Goal: Task Accomplishment & Management: Use online tool/utility

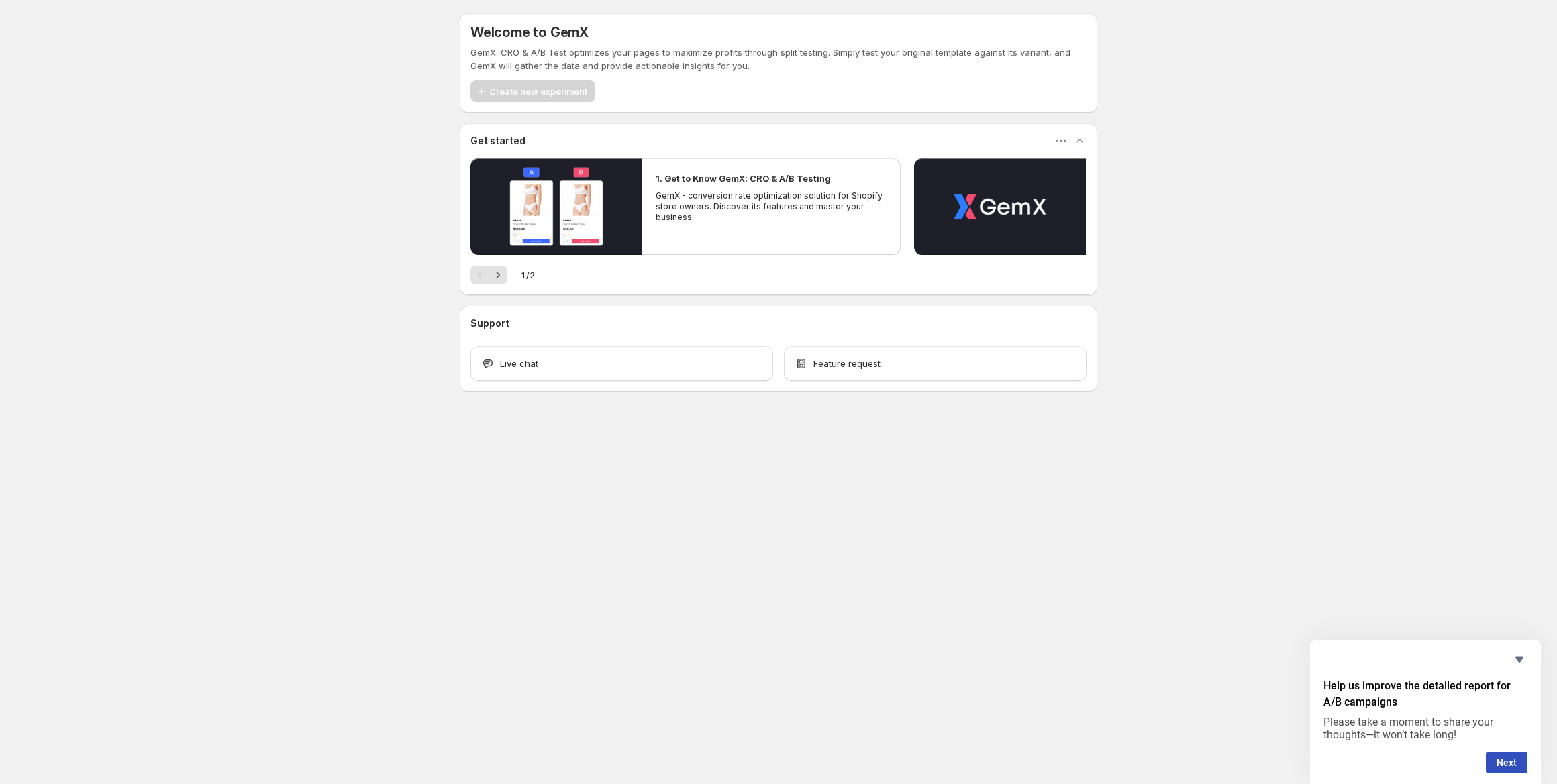
click at [515, 87] on div "Create new experiment" at bounding box center [533, 91] width 125 height 22
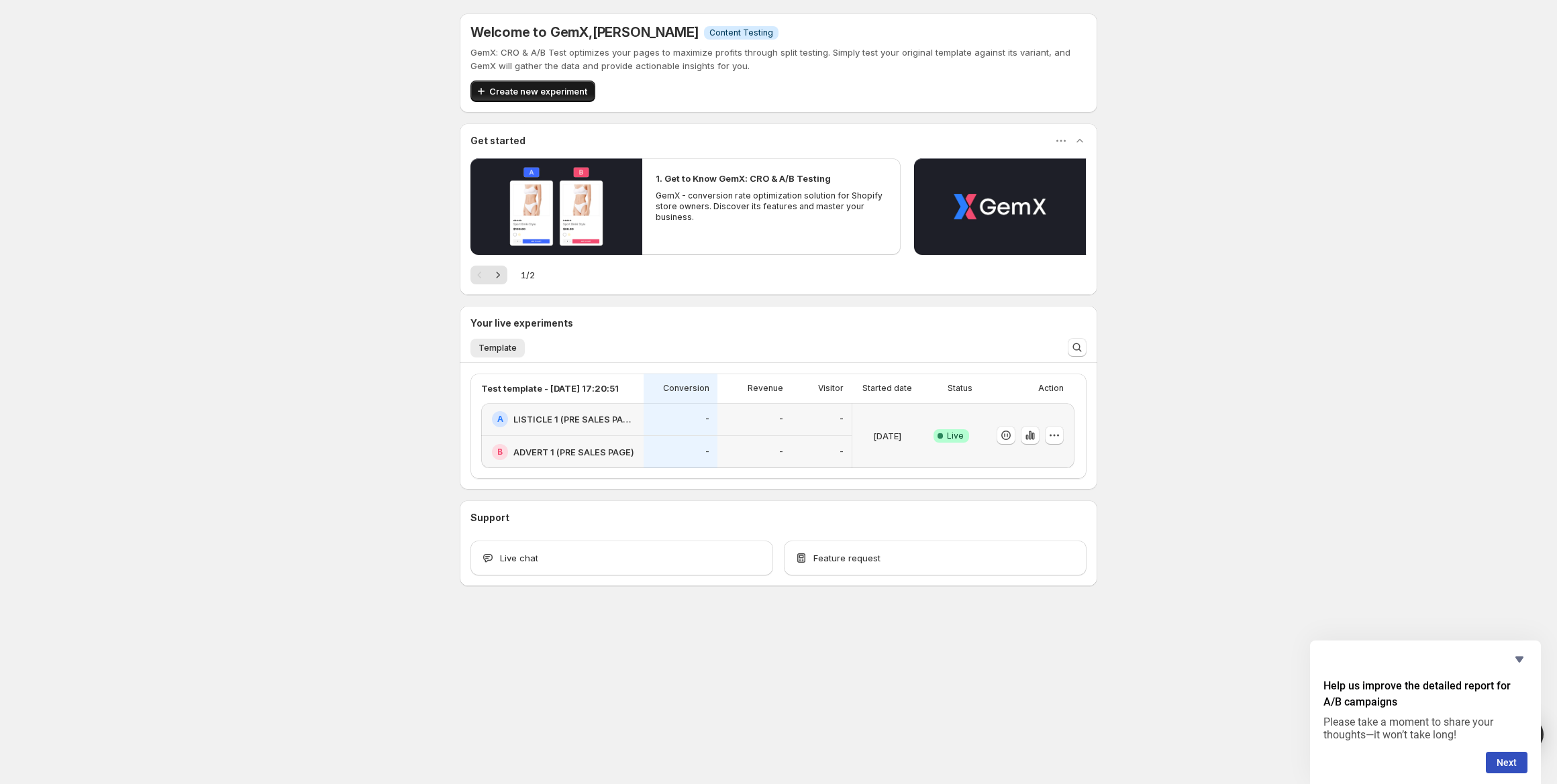
click at [548, 93] on span "Create new experiment" at bounding box center [538, 91] width 98 height 13
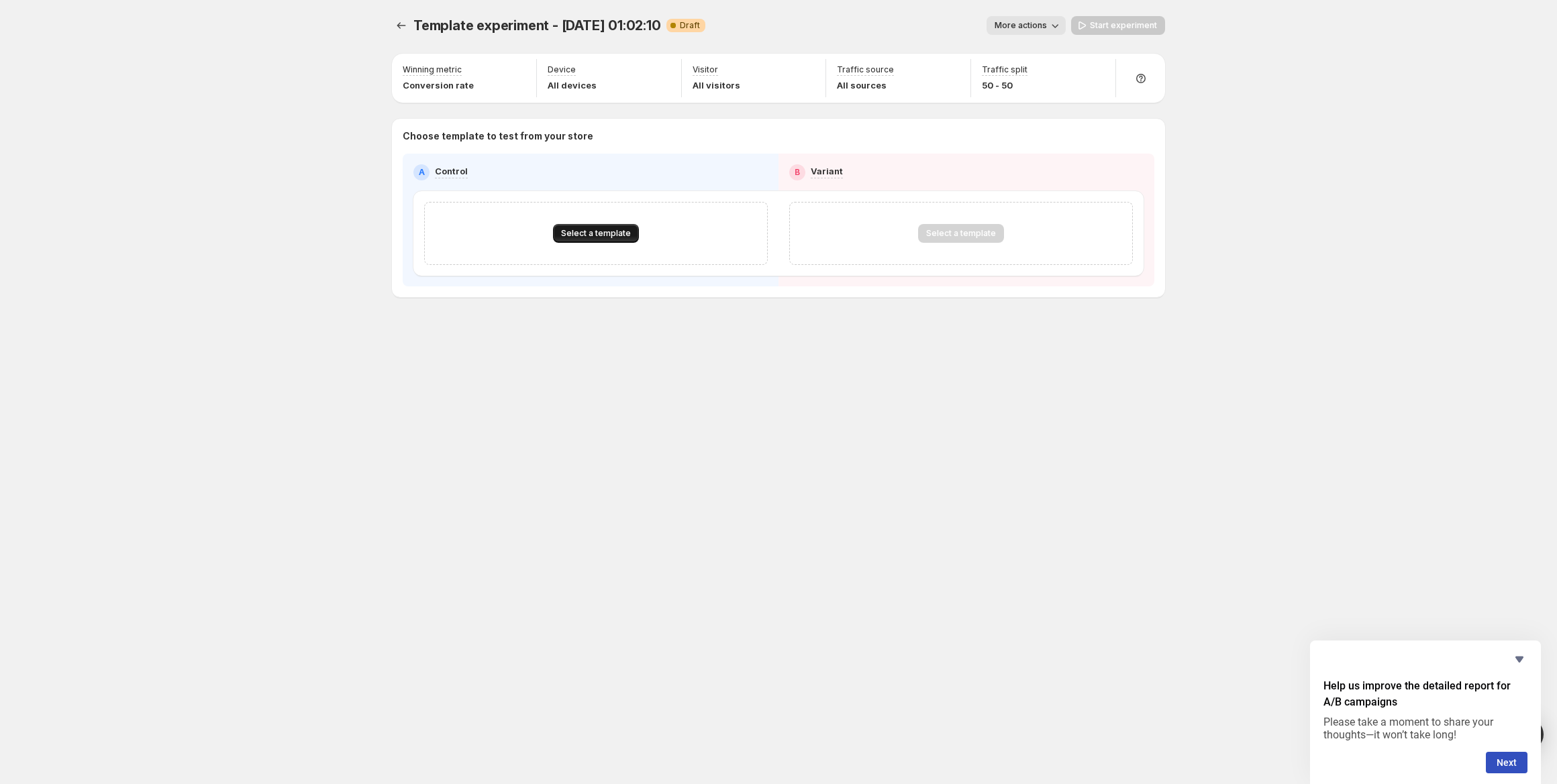
click at [589, 228] on span "Select a template" at bounding box center [596, 233] width 70 height 10
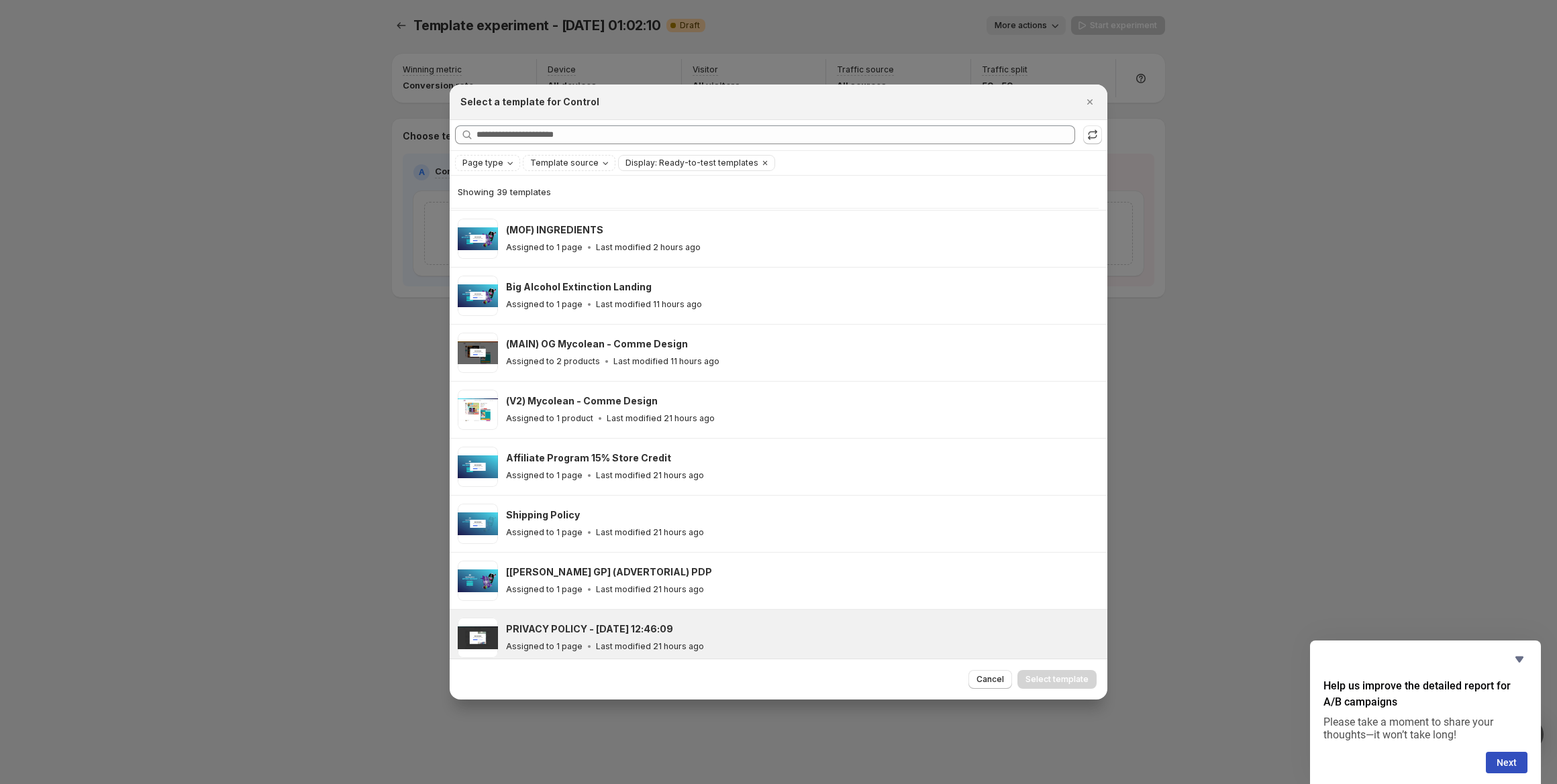
scroll to position [32, 0]
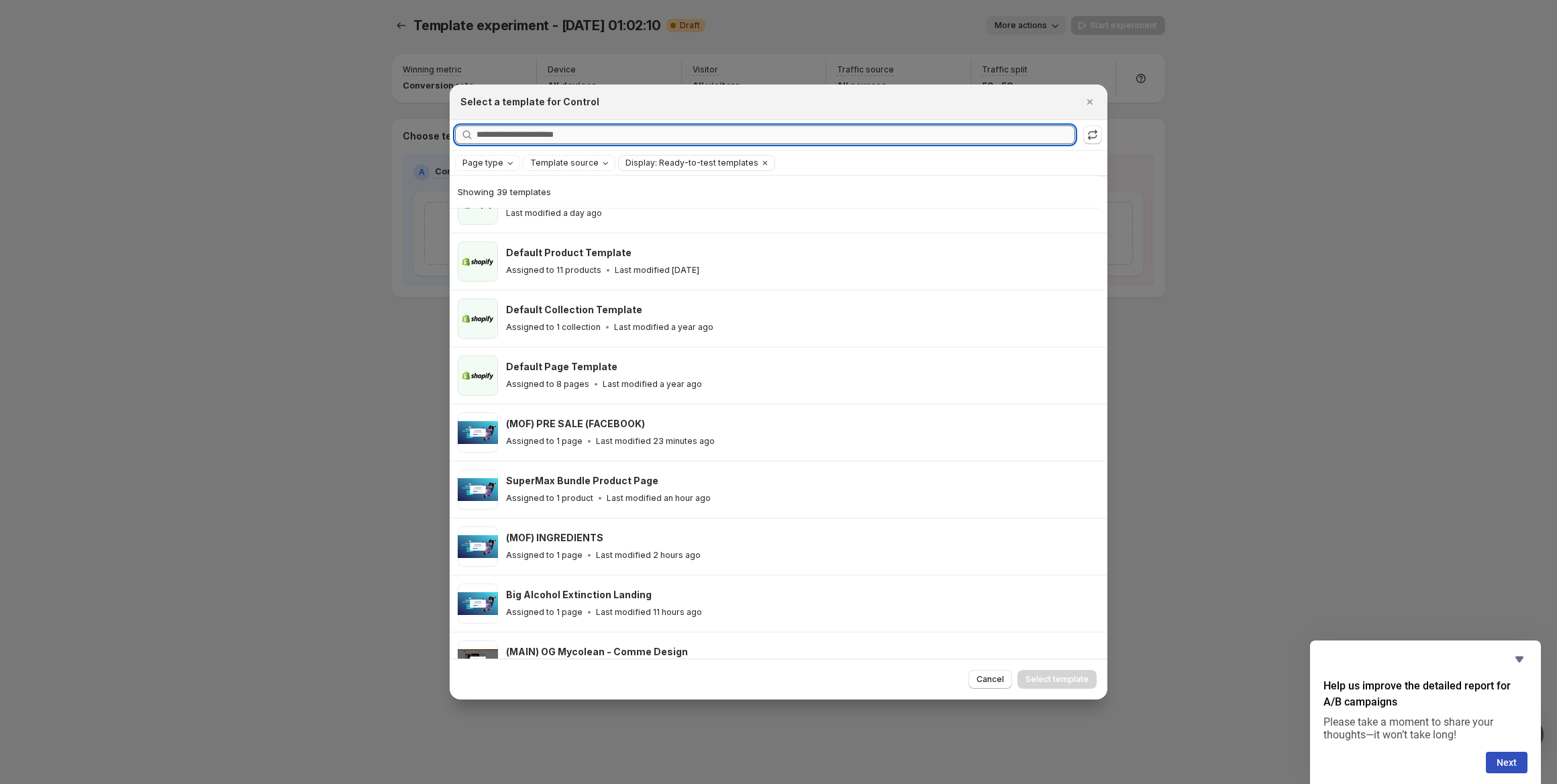
click at [663, 134] on input "Searching all templates" at bounding box center [775, 135] width 598 height 19
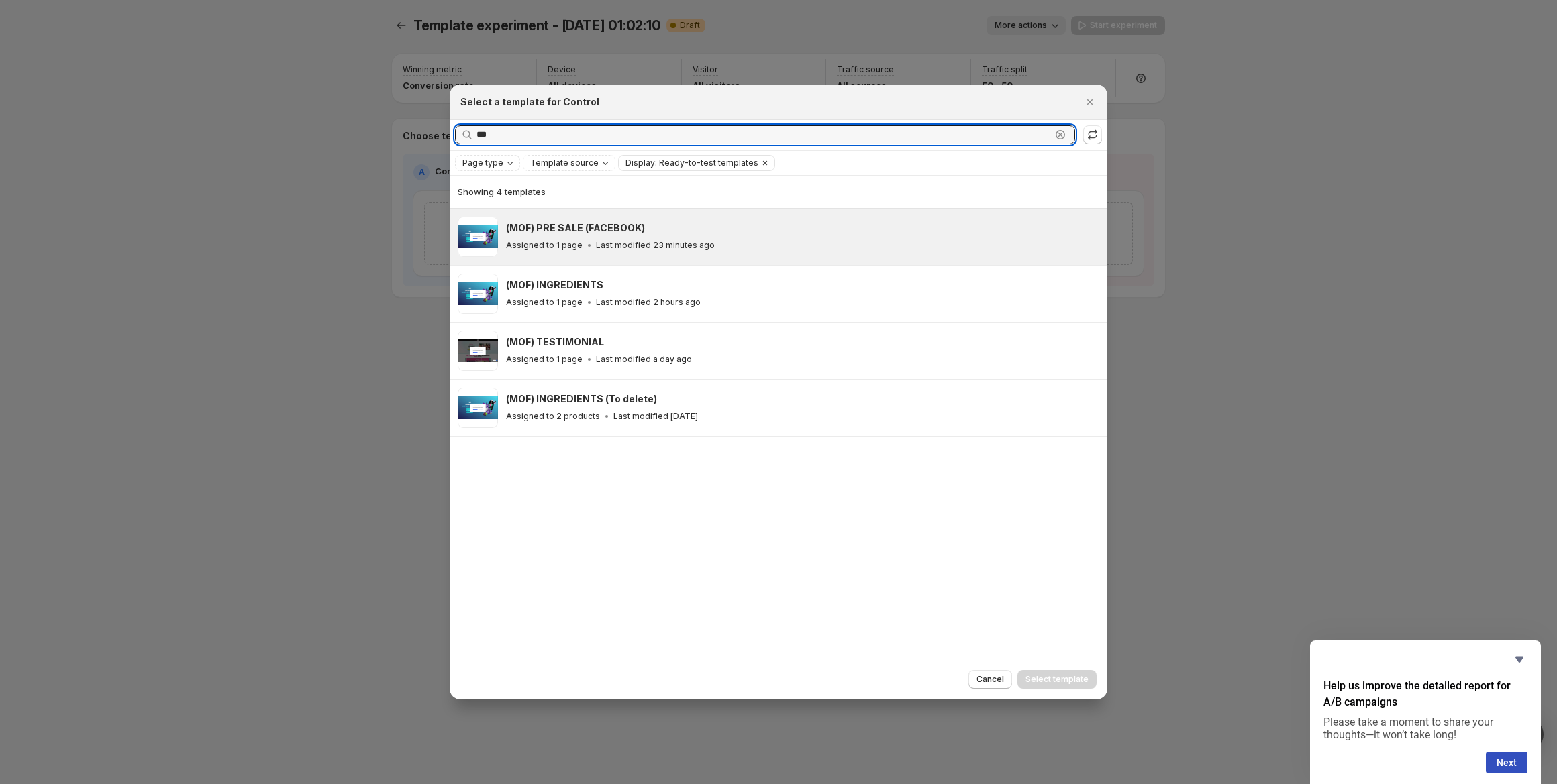
type input "***"
click at [749, 240] on div "Assigned to 1 page Last modified 23 minutes ago" at bounding box center [800, 245] width 589 height 13
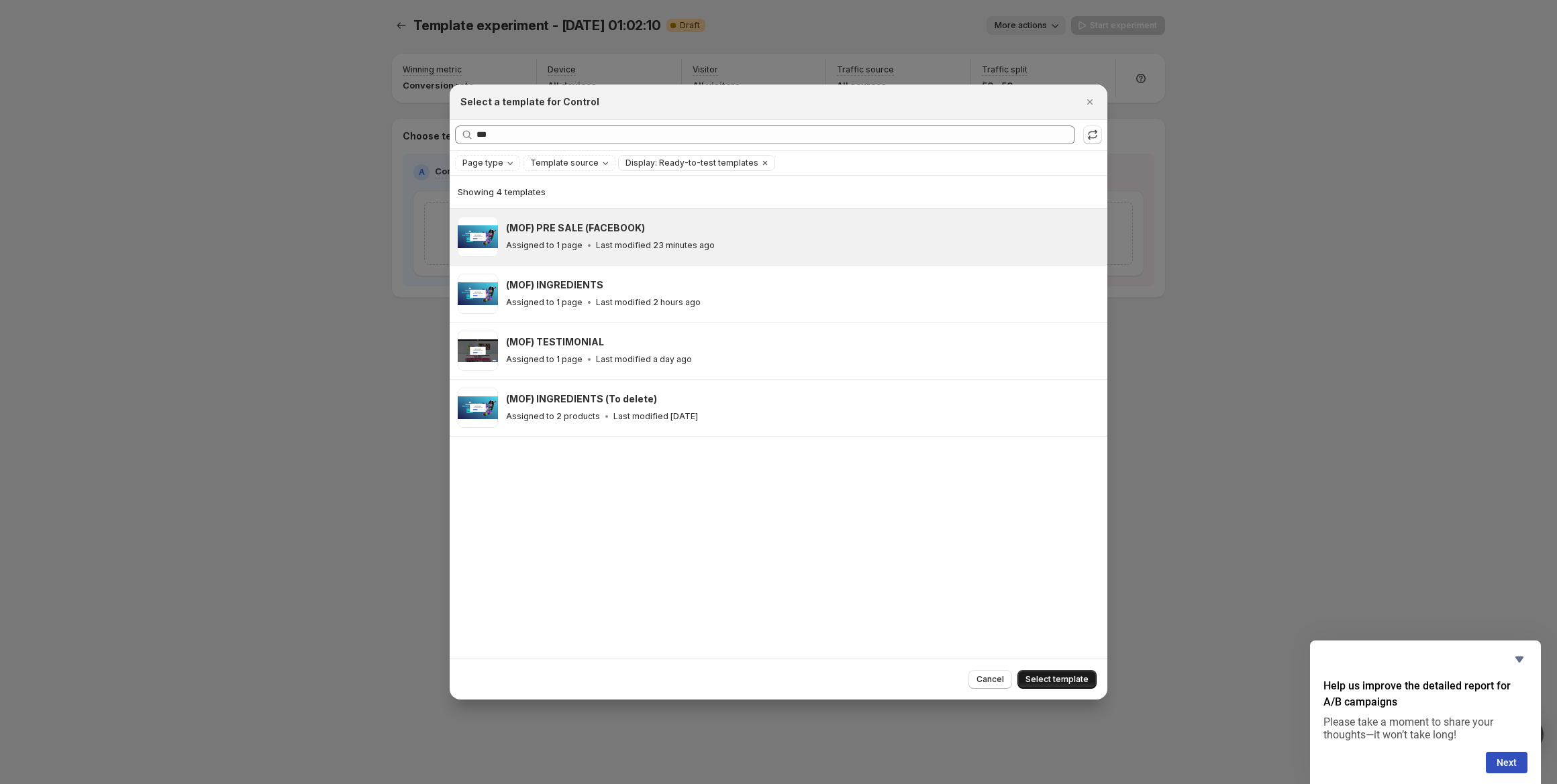
click at [1069, 681] on span "Select template" at bounding box center [1057, 679] width 63 height 10
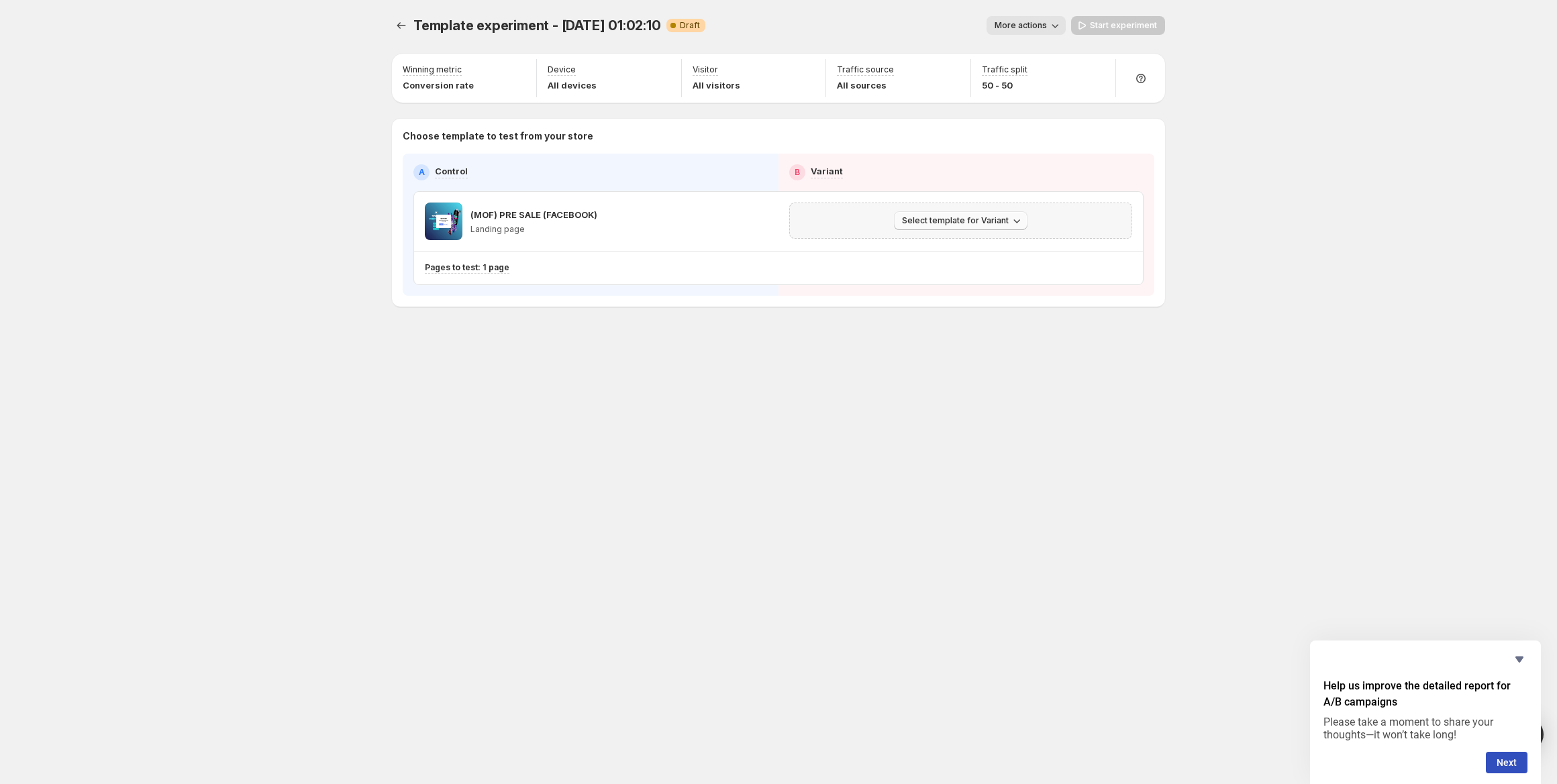
click at [933, 218] on span "Select template for Variant" at bounding box center [955, 221] width 107 height 10
click at [923, 257] on button "Select an existing template" at bounding box center [962, 248] width 145 height 22
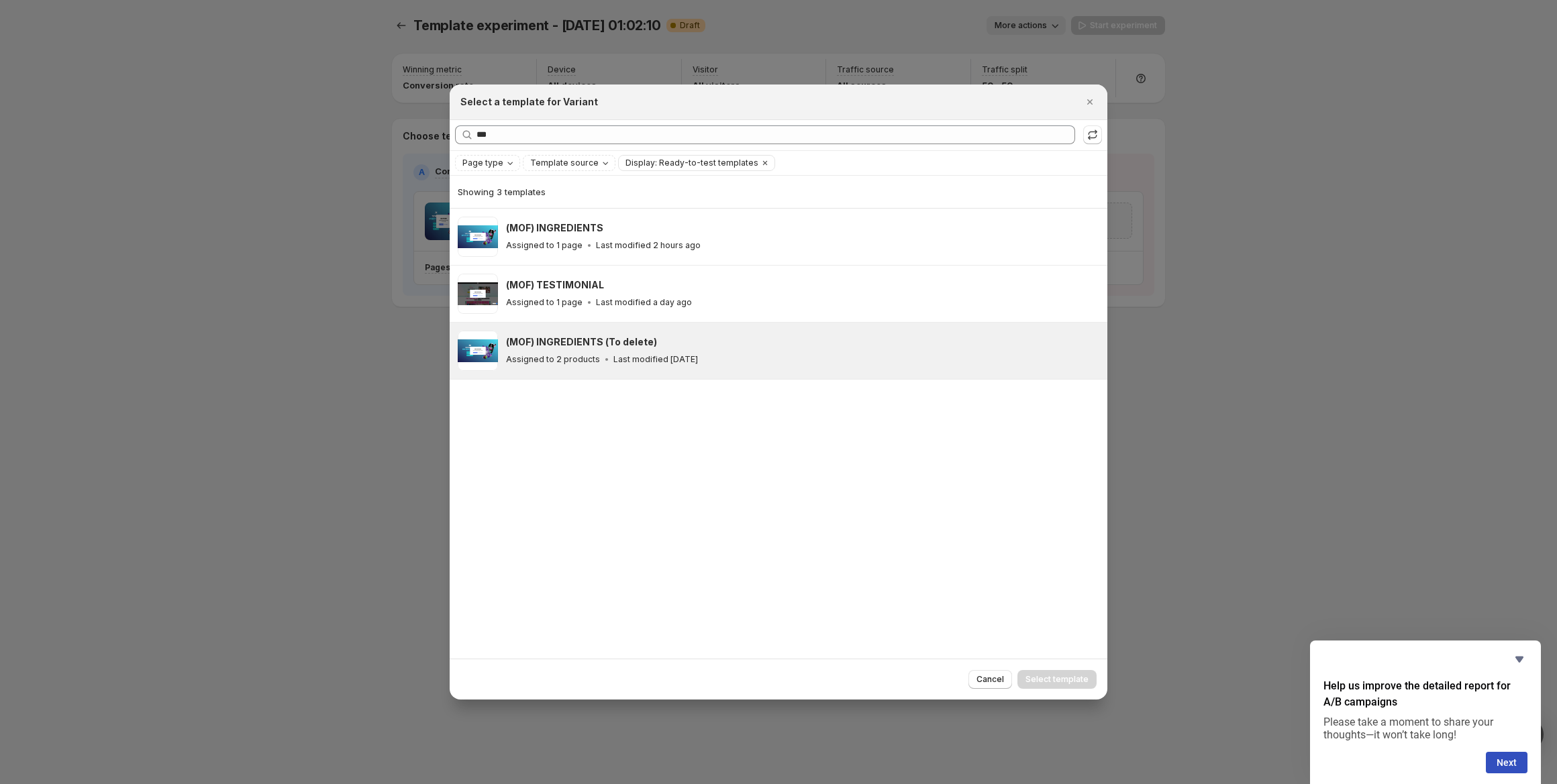
click at [687, 350] on div "(MOF) INGREDIENTS (To delete) Assigned to 2 products Last modified [DATE]" at bounding box center [800, 351] width 589 height 31
click at [1053, 674] on span "Select template" at bounding box center [1057, 679] width 63 height 10
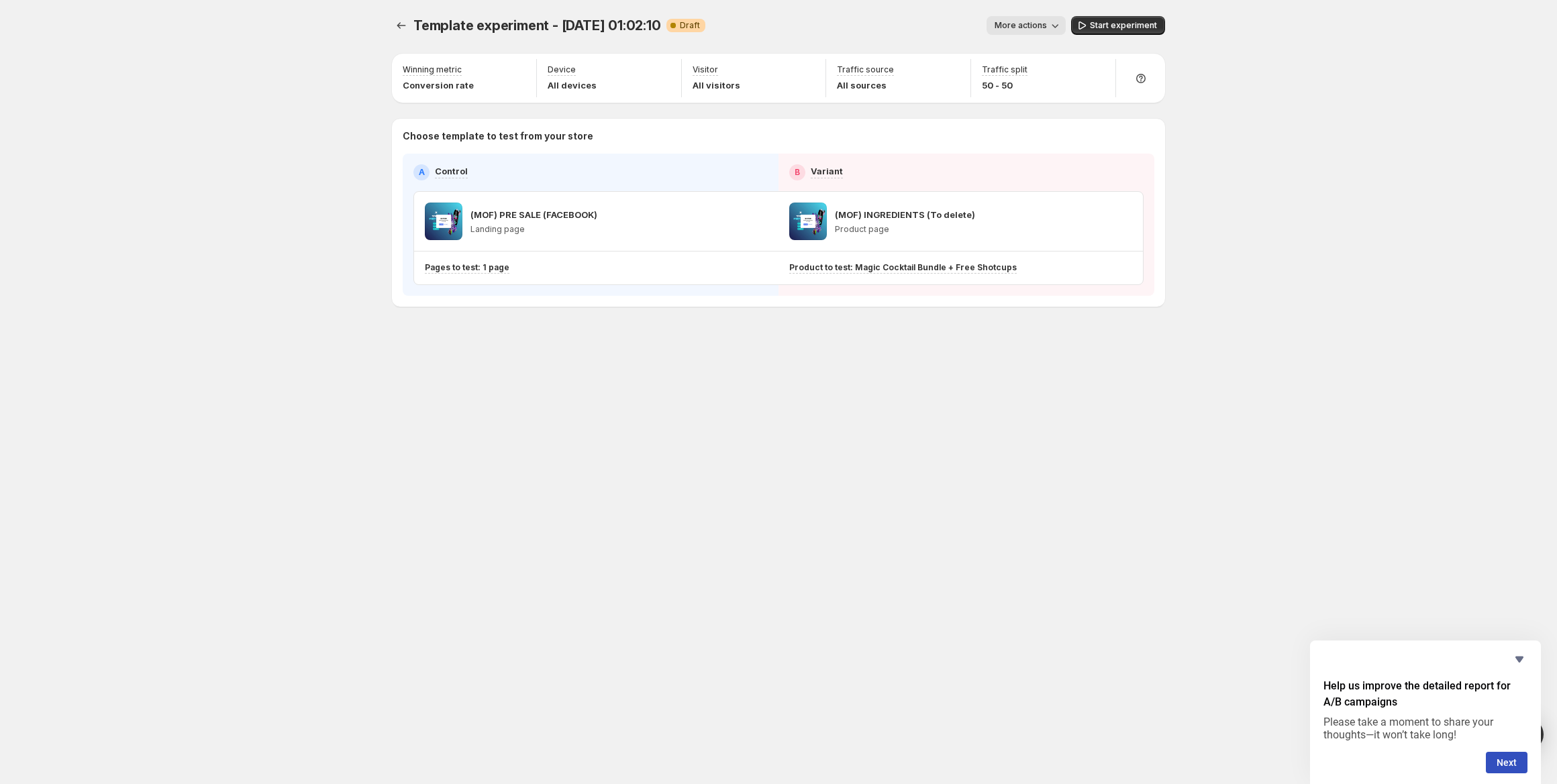
click at [476, 30] on span "Template experiment - [DATE] 01:02:10" at bounding box center [537, 25] width 247 height 16
click at [1046, 28] on span "More actions" at bounding box center [1020, 25] width 52 height 10
click at [1049, 73] on span "Rename" at bounding box center [1034, 77] width 34 height 10
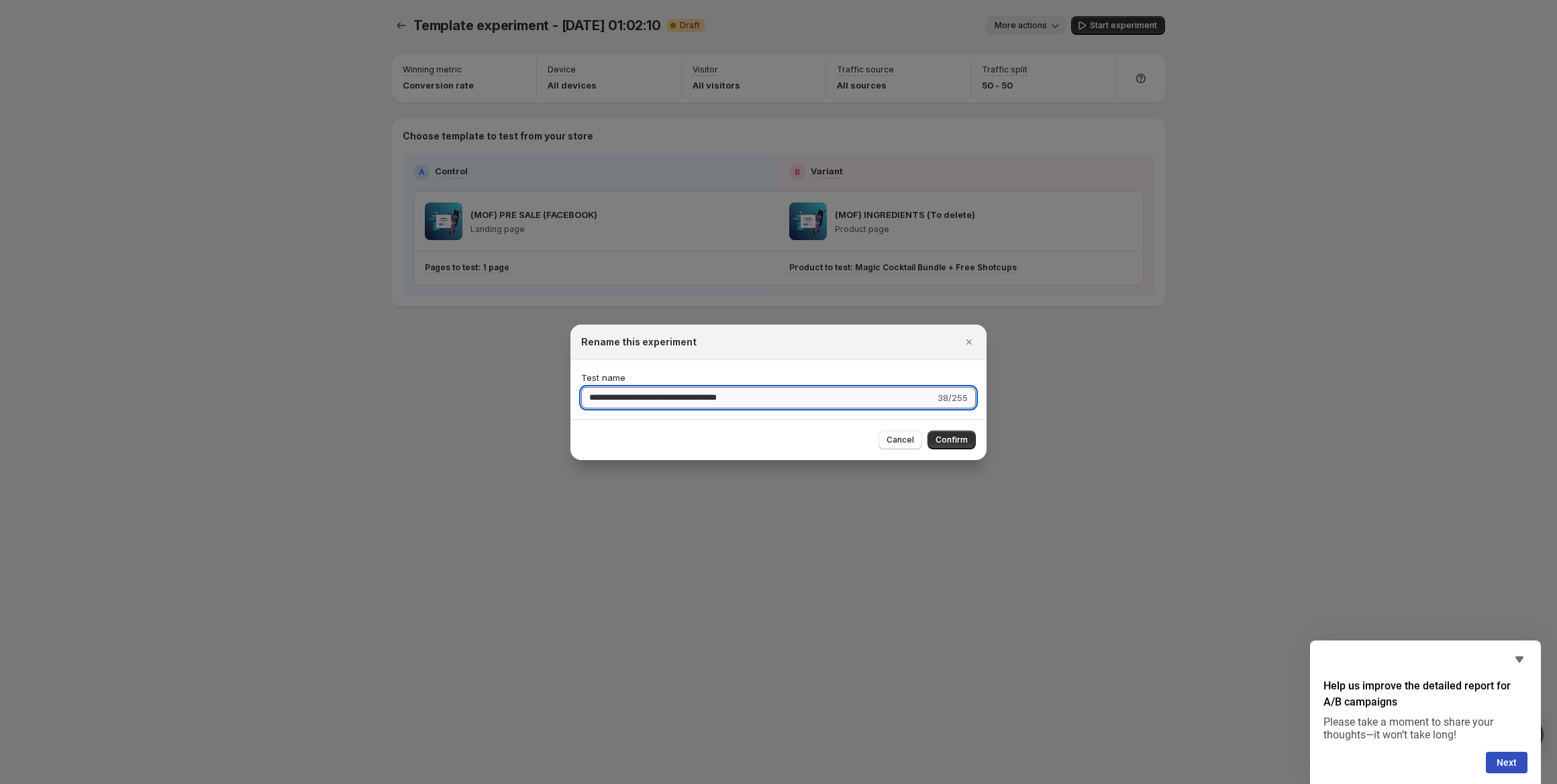
click at [773, 406] on input "**********" at bounding box center [758, 398] width 354 height 22
type input "**********"
click at [970, 334] on button "Close" at bounding box center [968, 342] width 19 height 19
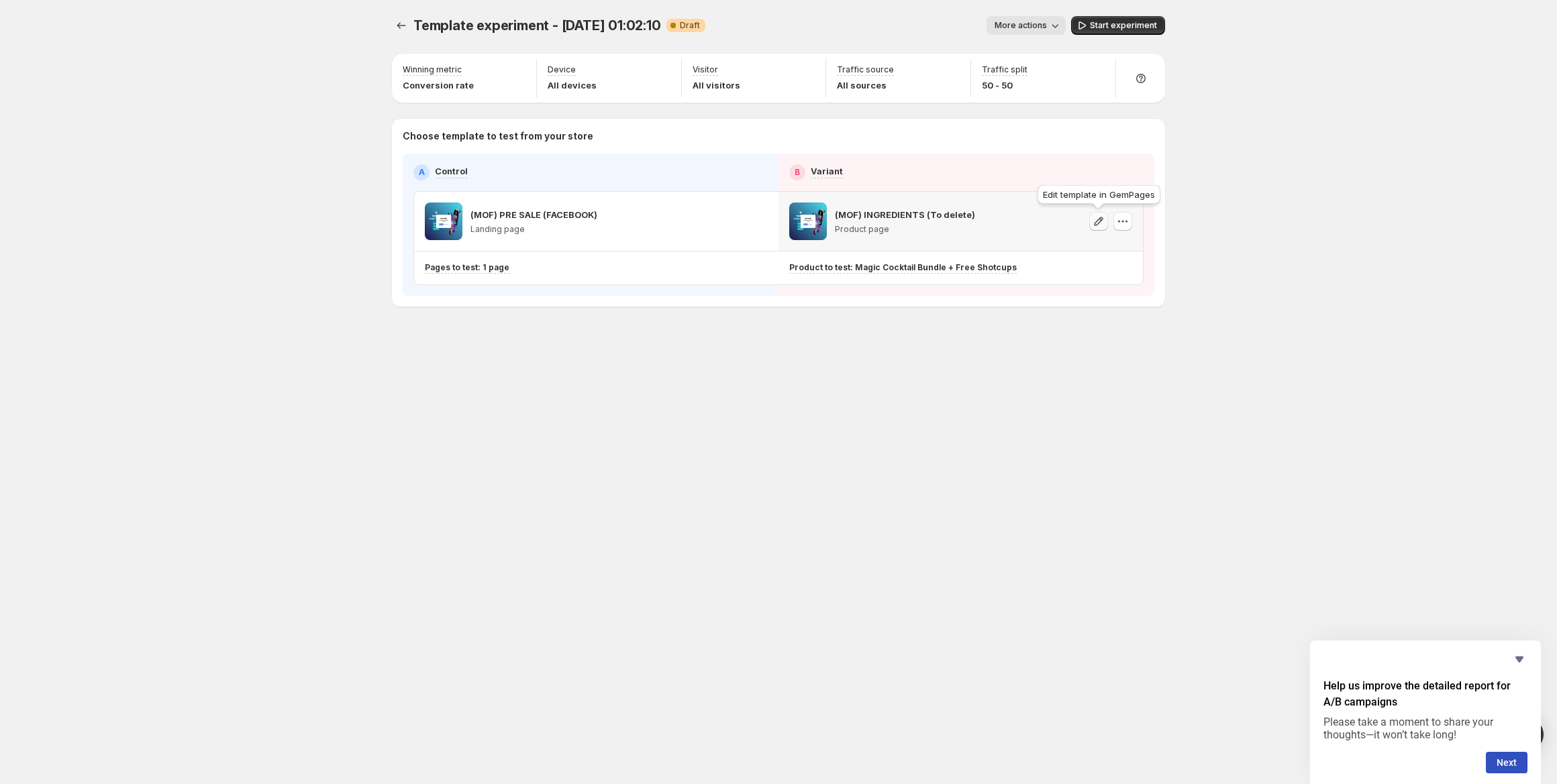
click at [1095, 222] on icon "button" at bounding box center [1098, 221] width 13 height 13
click at [1129, 224] on icon "button" at bounding box center [1122, 221] width 13 height 13
click at [1119, 248] on span "Change template" at bounding box center [1124, 250] width 73 height 10
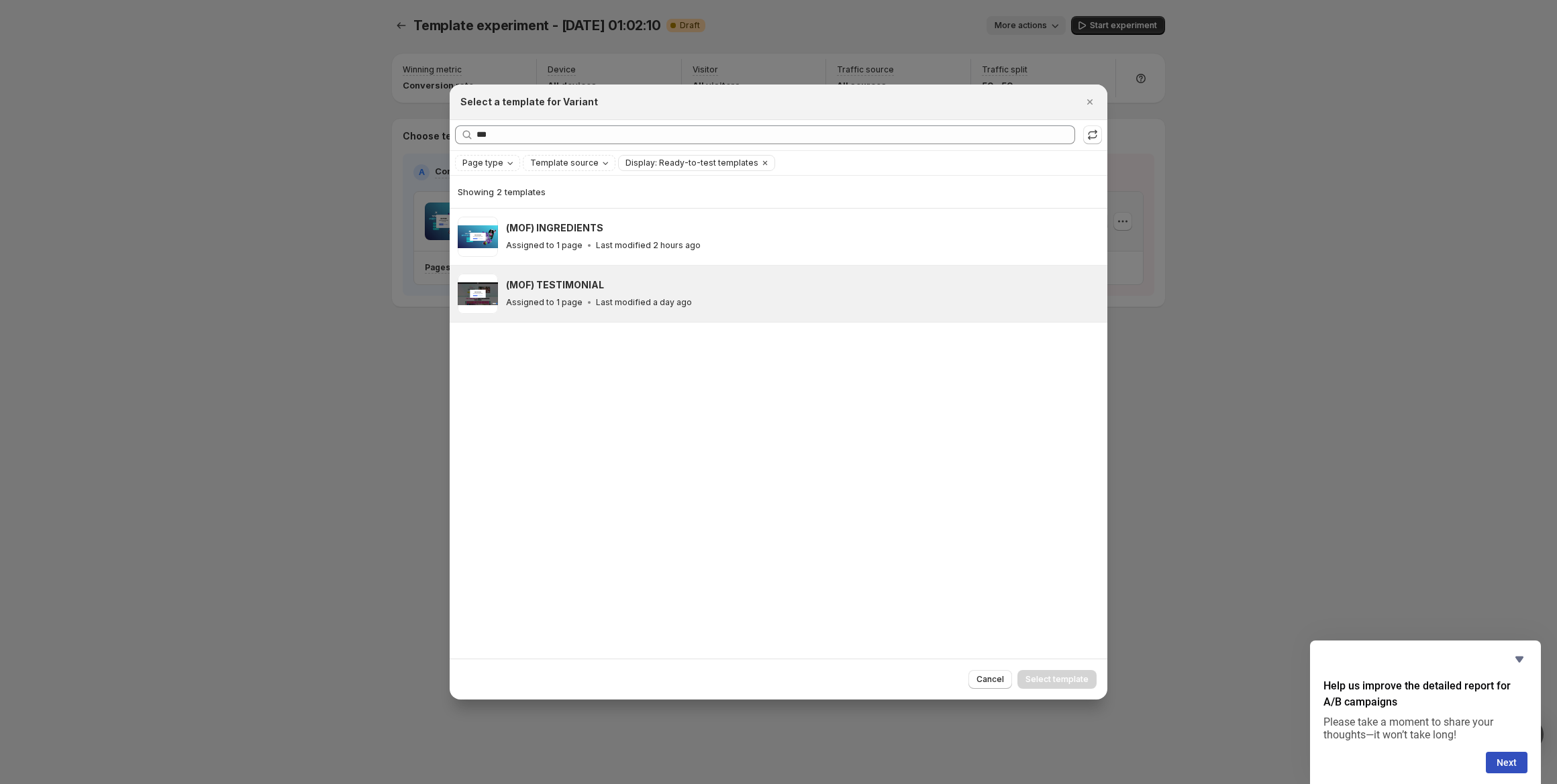
click at [635, 294] on div "(MOF) TESTIMONIAL Assigned to 1 page Last modified a day ago" at bounding box center [800, 294] width 589 height 31
click at [1045, 680] on span "Select template" at bounding box center [1057, 679] width 63 height 10
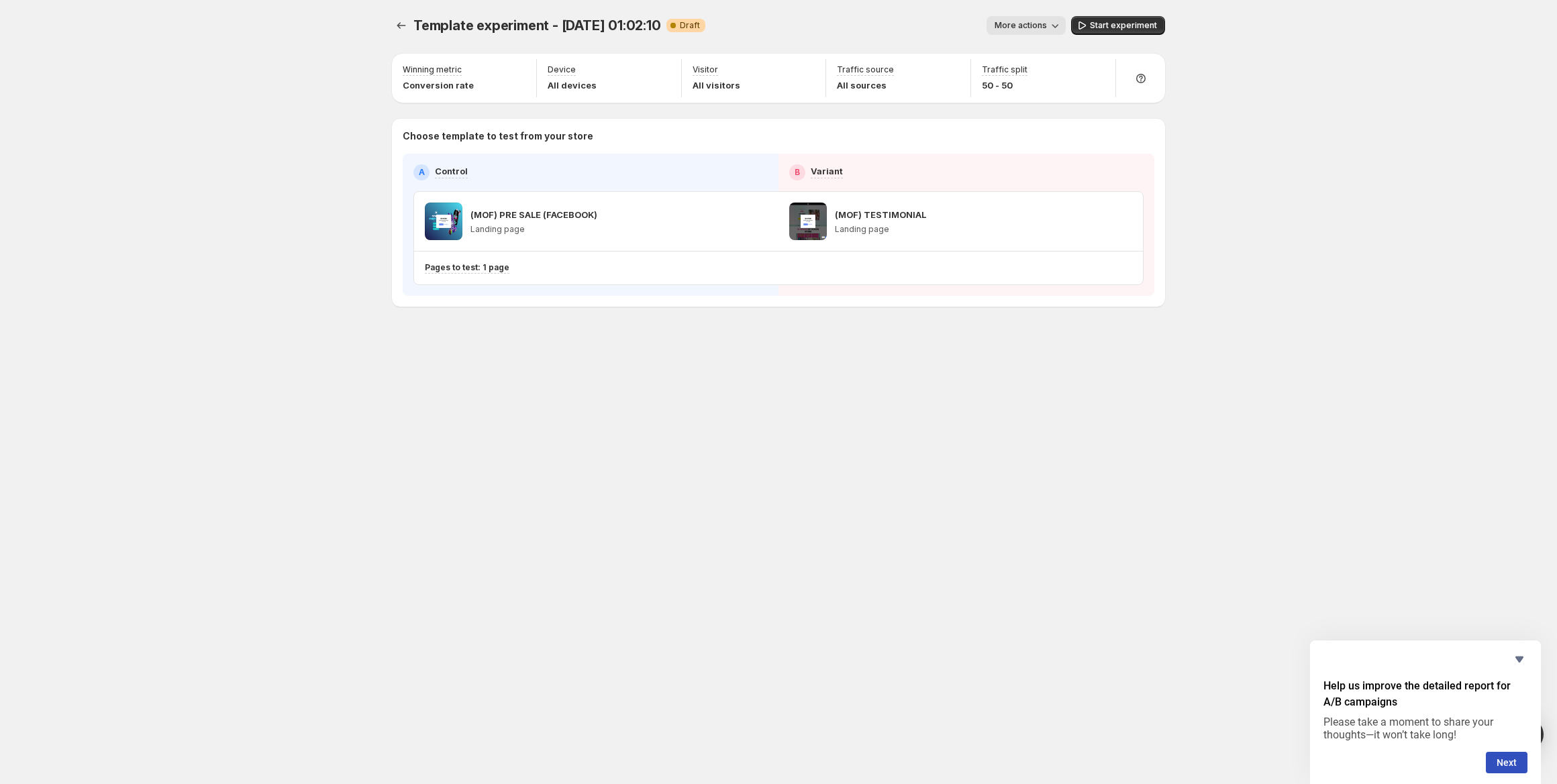
click at [1046, 24] on span "More actions" at bounding box center [1020, 25] width 52 height 10
click at [1026, 76] on span "Rename" at bounding box center [1034, 77] width 34 height 10
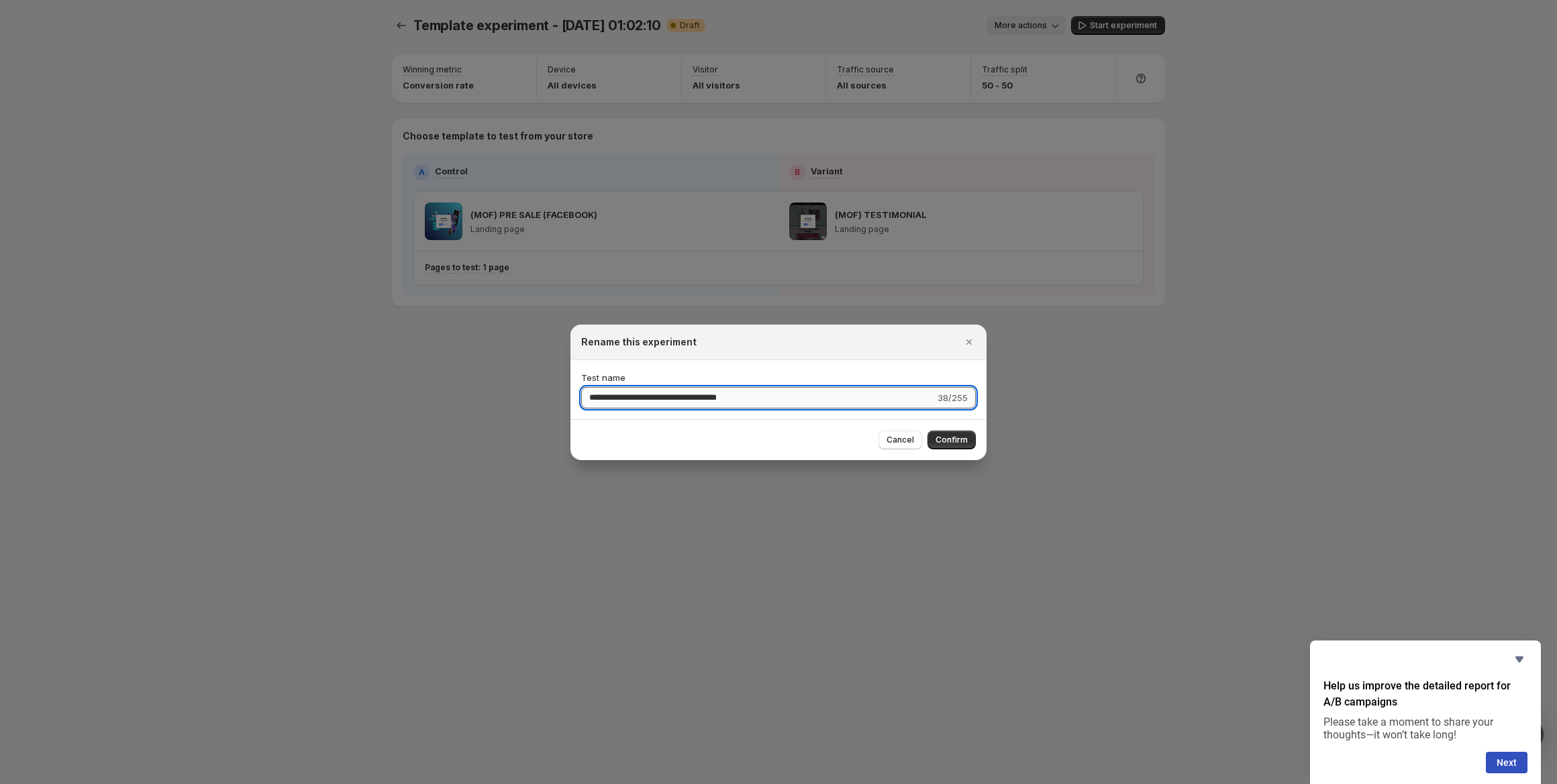
click at [797, 397] on input "**********" at bounding box center [758, 398] width 354 height 22
type input "**********"
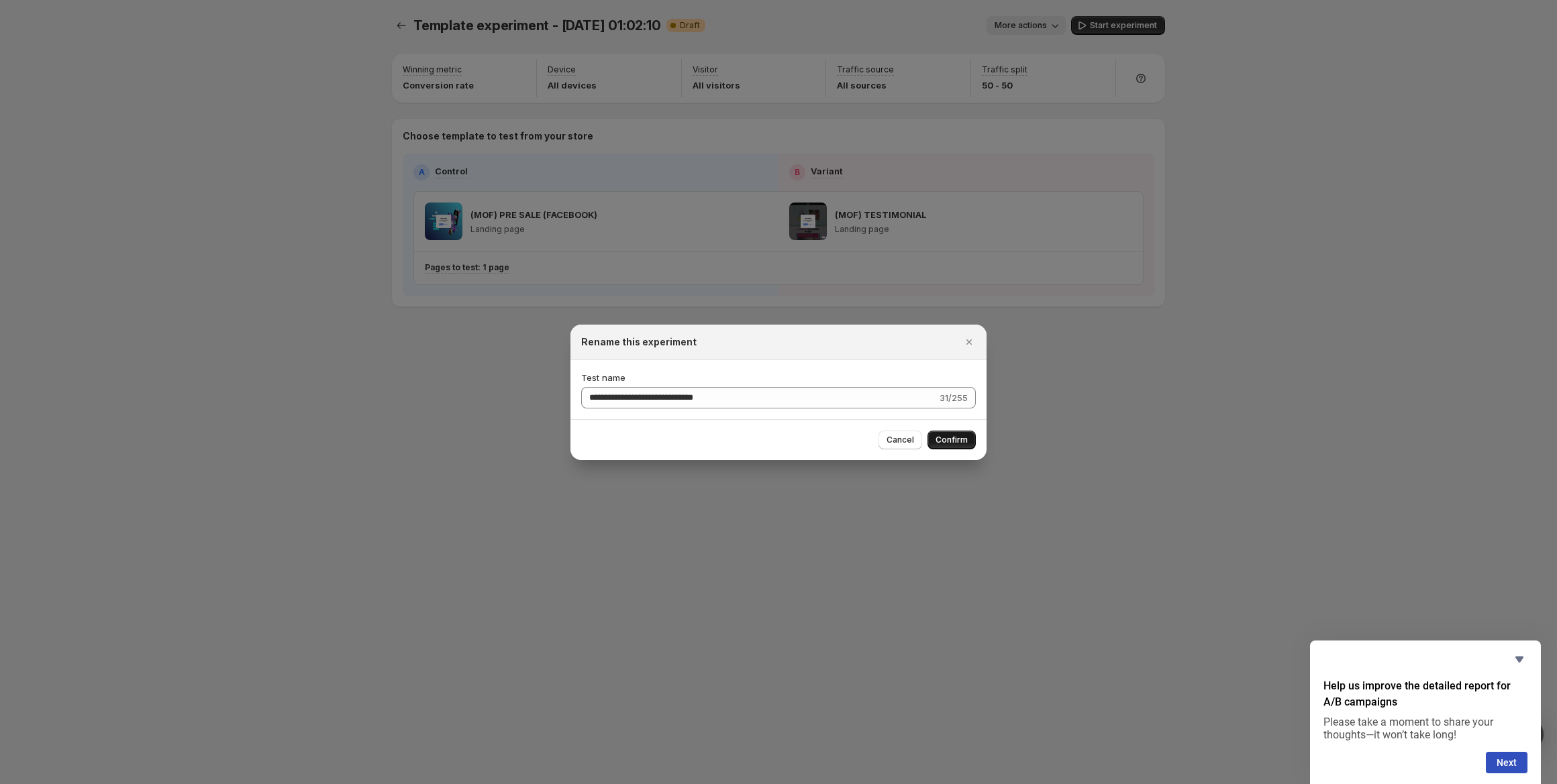
click at [945, 441] on span "Confirm" at bounding box center [951, 440] width 32 height 10
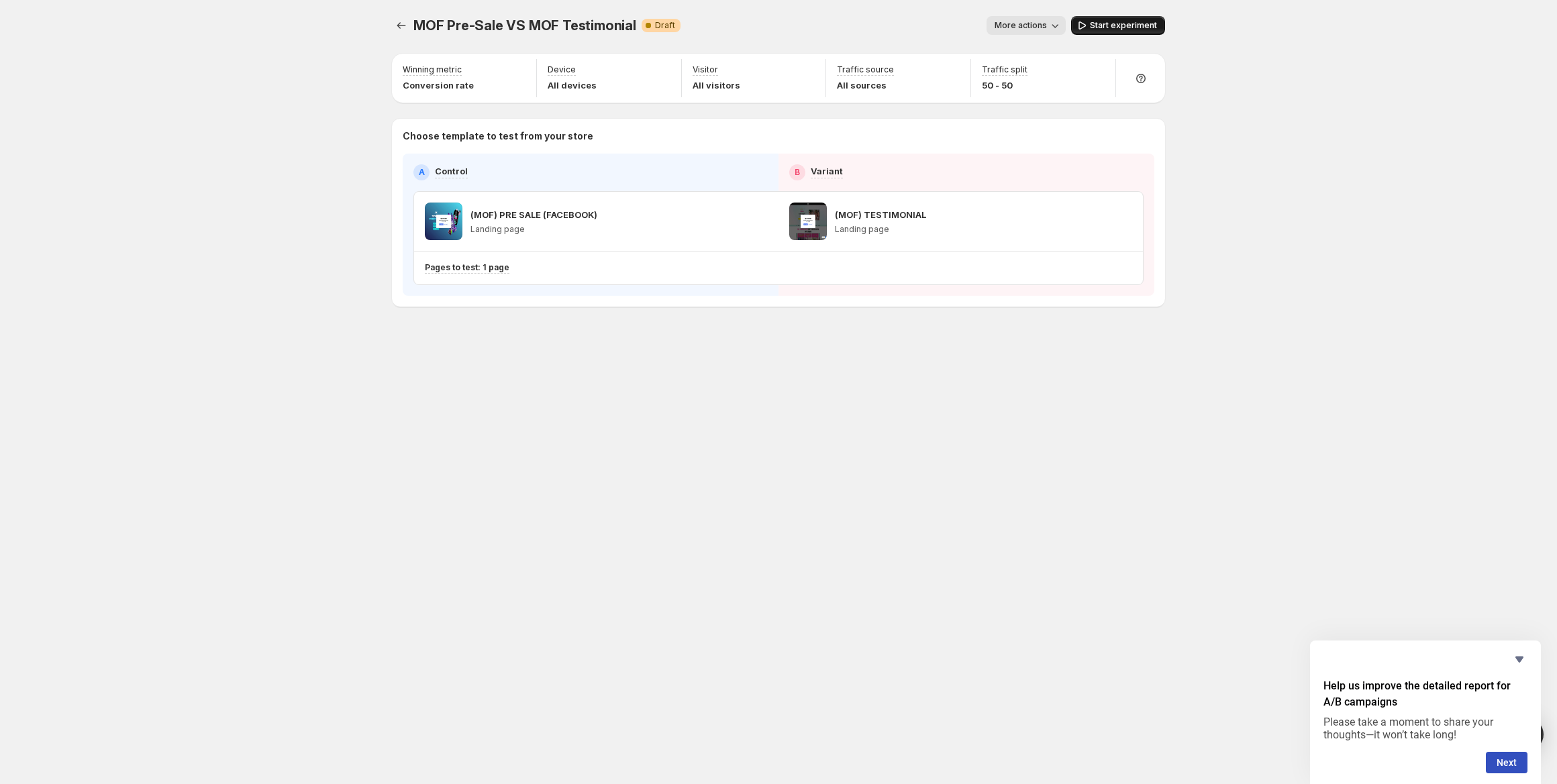
click at [1106, 24] on span "Start experiment" at bounding box center [1123, 25] width 67 height 10
click at [1029, 29] on span "More actions" at bounding box center [1014, 25] width 52 height 10
click at [312, 96] on div "MOF Pre-Sale VS MOF Testimonial. This page is ready MOF Pre-Sale VS MOF Testimo…" at bounding box center [778, 392] width 1557 height 784
click at [1136, 74] on icon at bounding box center [1141, 79] width 13 height 13
click at [297, 201] on div "MOF Pre-Sale VS MOF Testimonial. This page is ready MOF Pre-Sale VS MOF Testimo…" at bounding box center [778, 392] width 1557 height 784
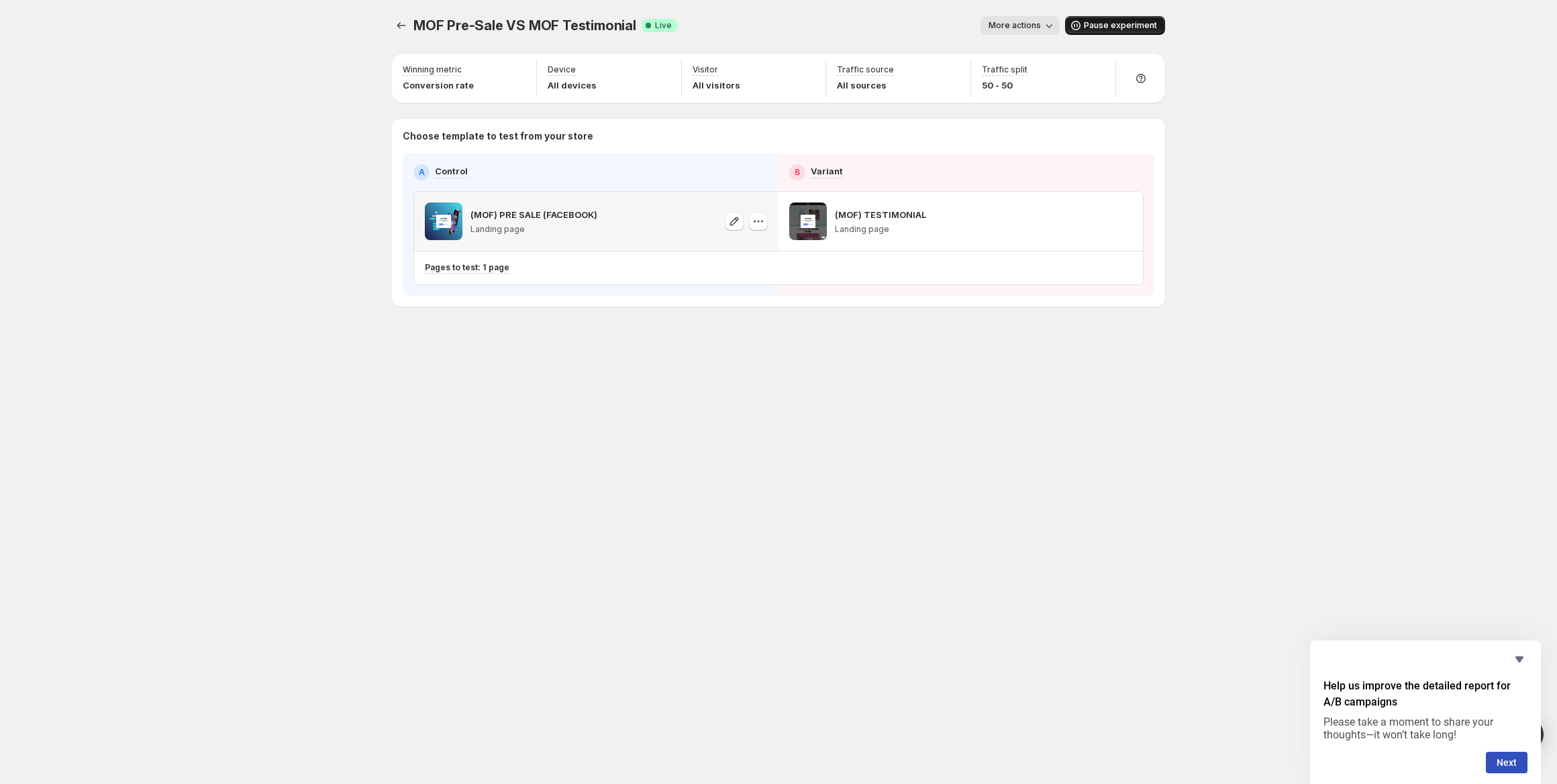
click at [768, 218] on div "(MOF) PRE SALE (FACEBOOK) Landing page" at bounding box center [596, 221] width 364 height 59
click at [762, 220] on icon "button" at bounding box center [758, 221] width 13 height 13
click at [510, 217] on p "(MOF) PRE SALE (FACEBOOK)" at bounding box center [534, 215] width 127 height 13
